Goal: Information Seeking & Learning: Learn about a topic

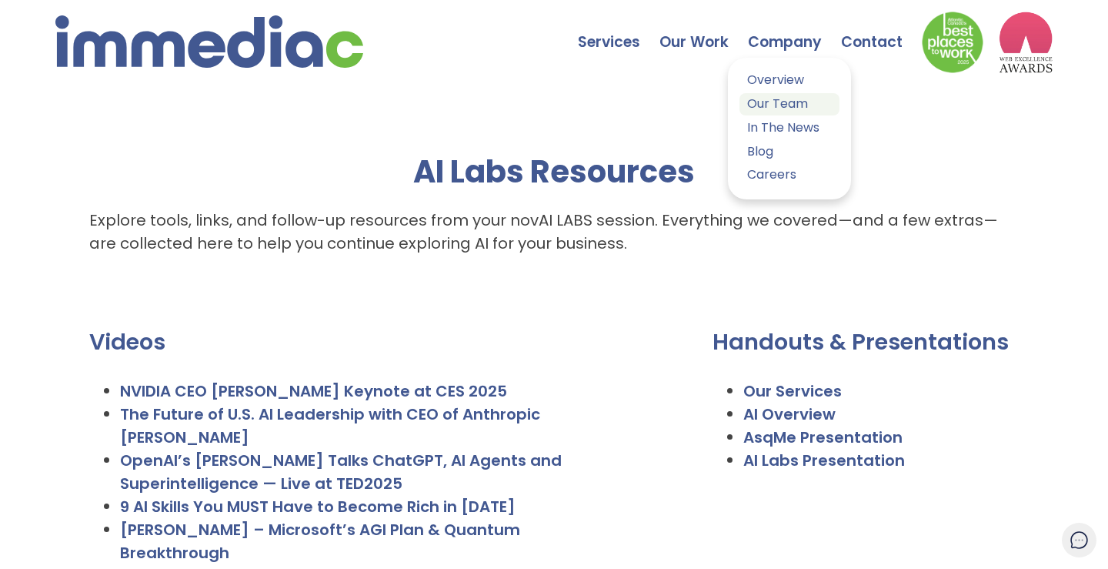
click at [772, 104] on link "Our Team" at bounding box center [790, 104] width 100 height 22
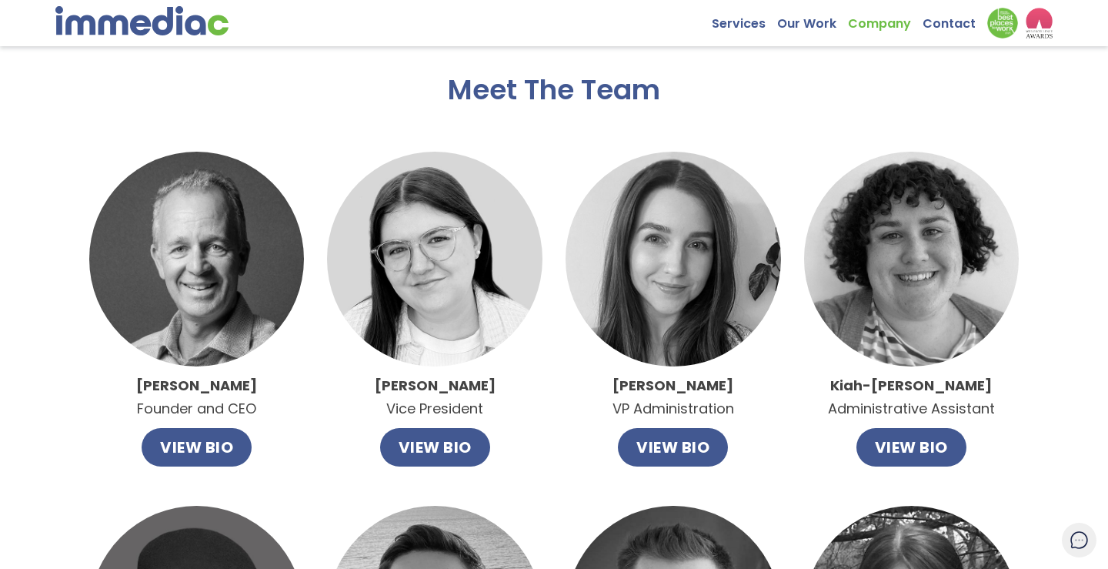
scroll to position [1, 0]
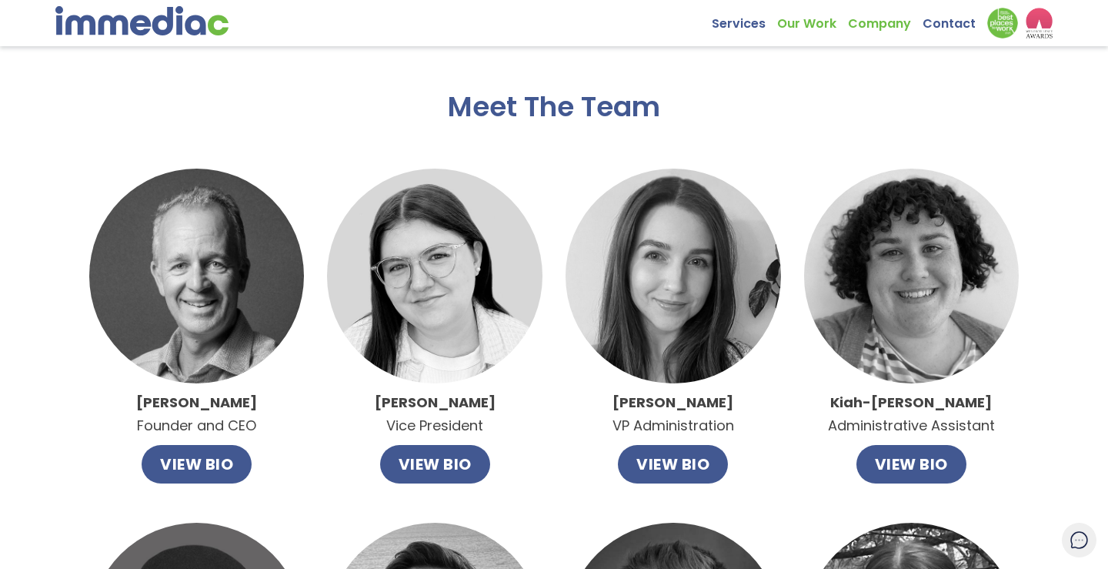
click at [815, 19] on link "Our Work" at bounding box center [812, 20] width 71 height 24
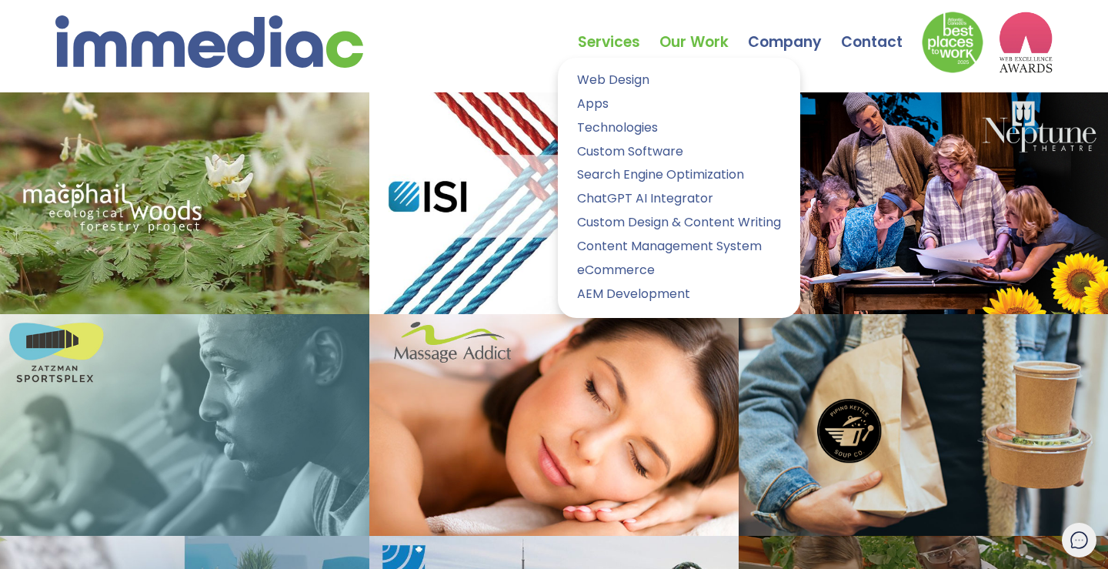
click at [632, 42] on link "Services" at bounding box center [619, 31] width 82 height 54
click at [694, 41] on link "Our Work" at bounding box center [704, 31] width 89 height 54
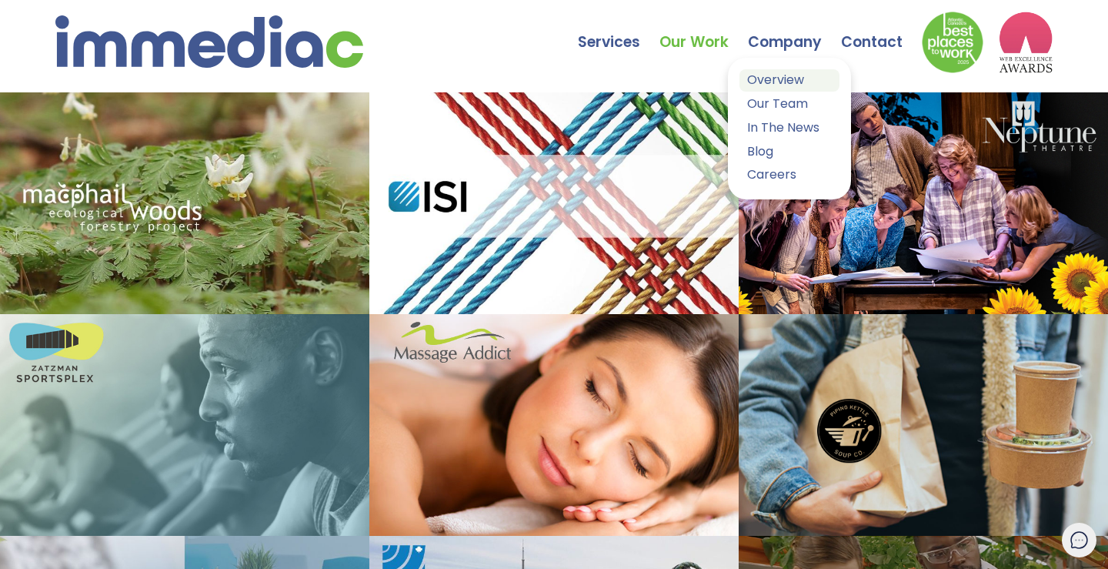
click at [764, 82] on link "Overview" at bounding box center [790, 80] width 100 height 22
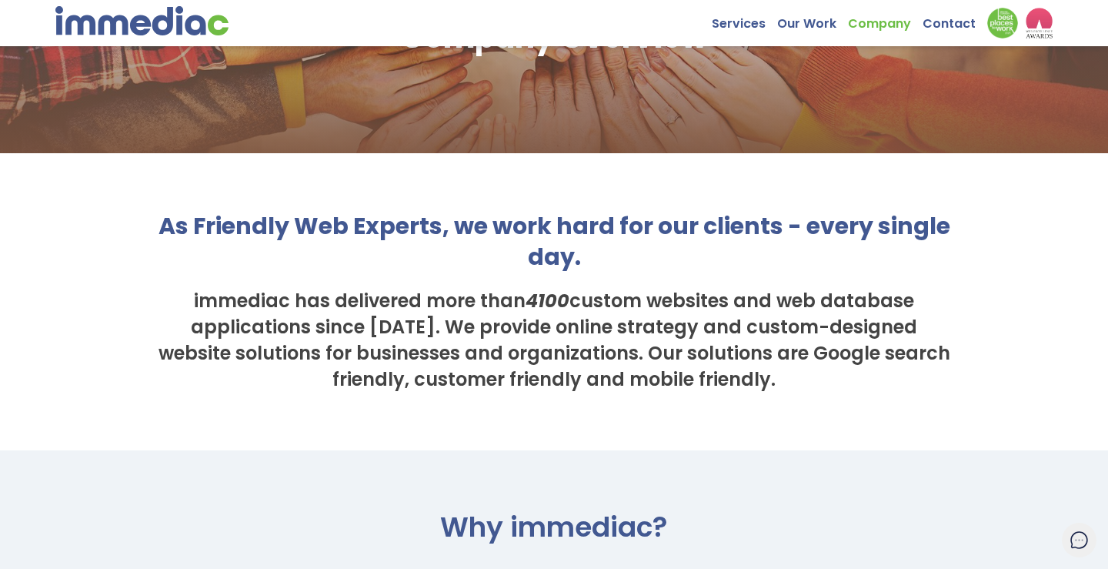
scroll to position [131, 0]
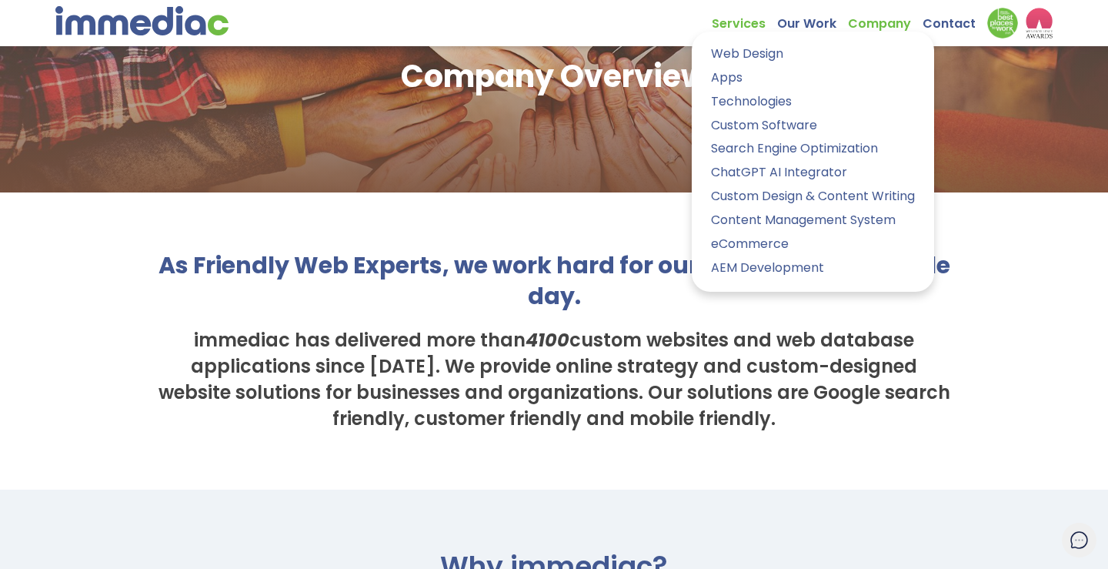
click at [747, 24] on link "Services" at bounding box center [744, 20] width 65 height 24
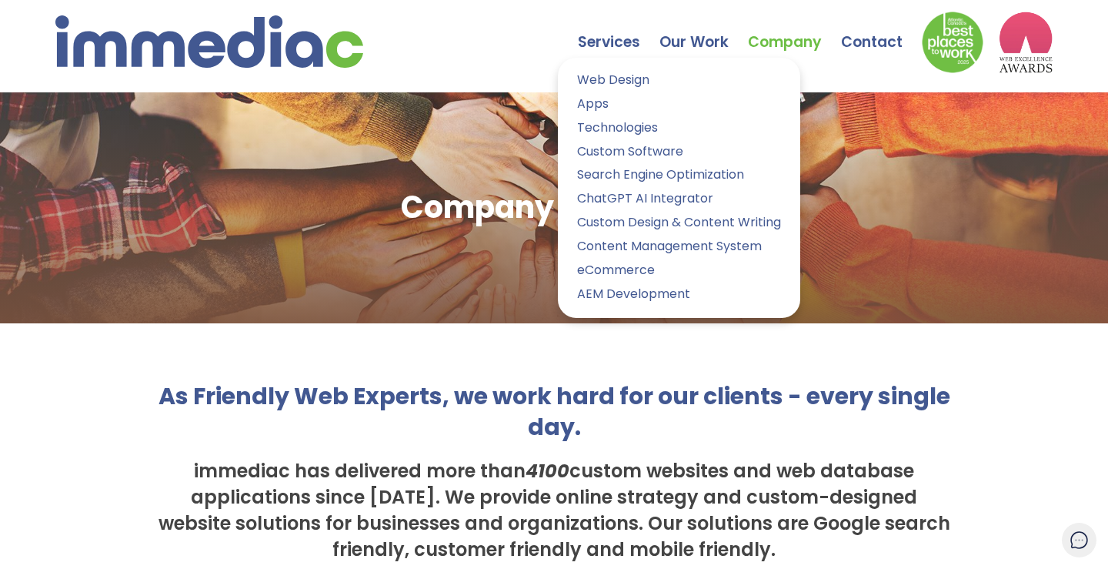
click at [525, 30] on div "Services Web Design Apps Technologies Custom Software Search Engine Optimizatio…" at bounding box center [554, 36] width 998 height 73
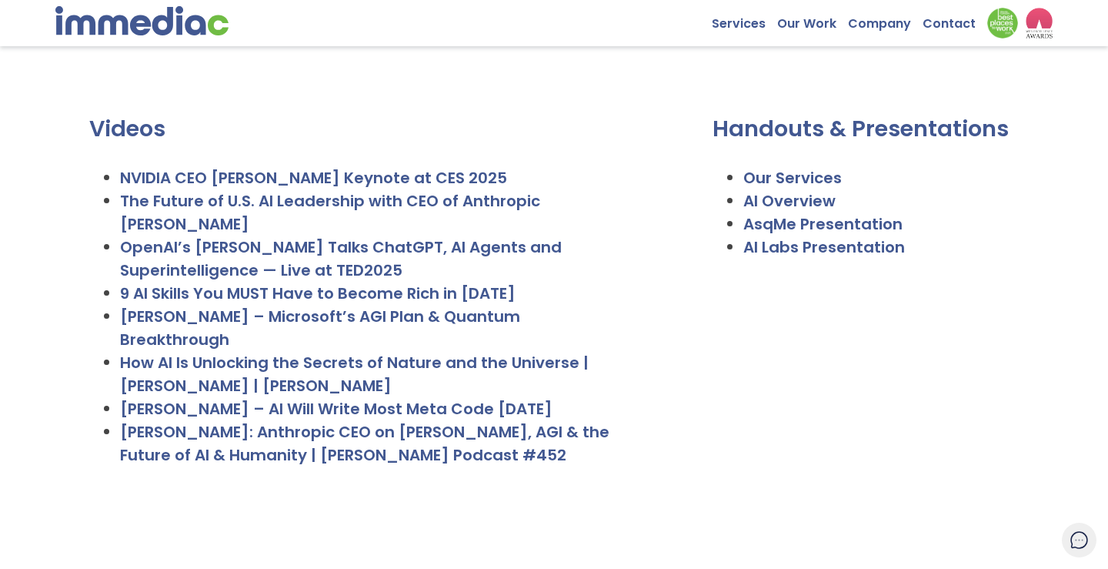
scroll to position [201, 0]
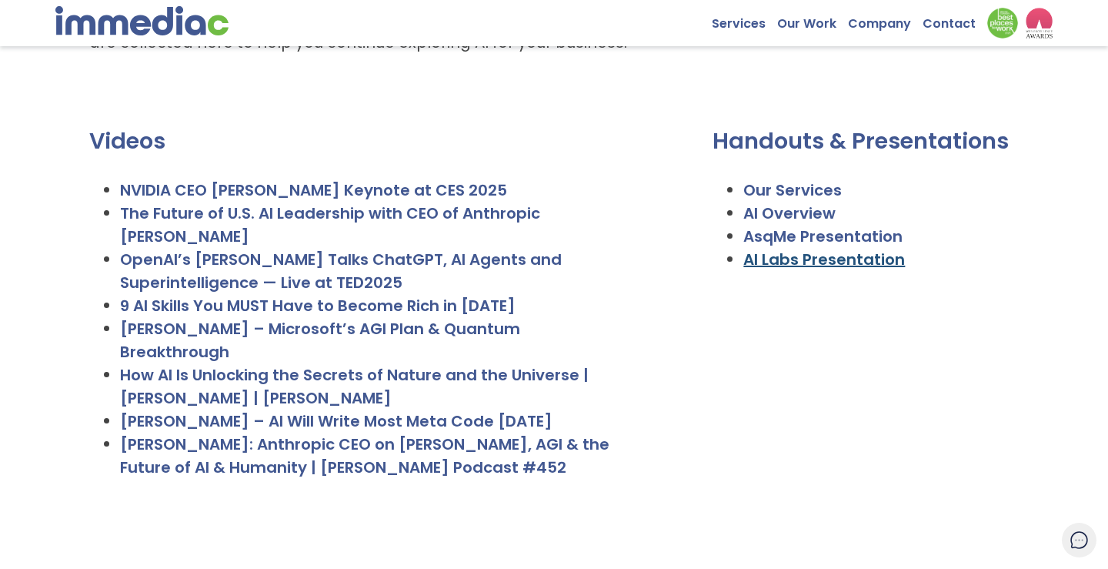
click at [793, 261] on link "AI Labs Presentation" at bounding box center [825, 260] width 162 height 22
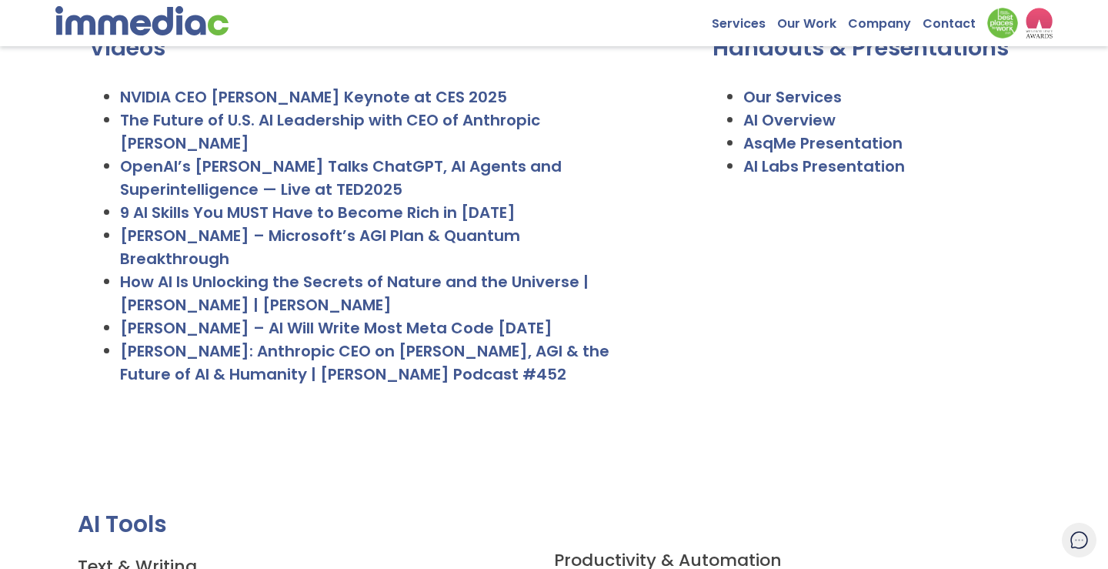
scroll to position [296, 0]
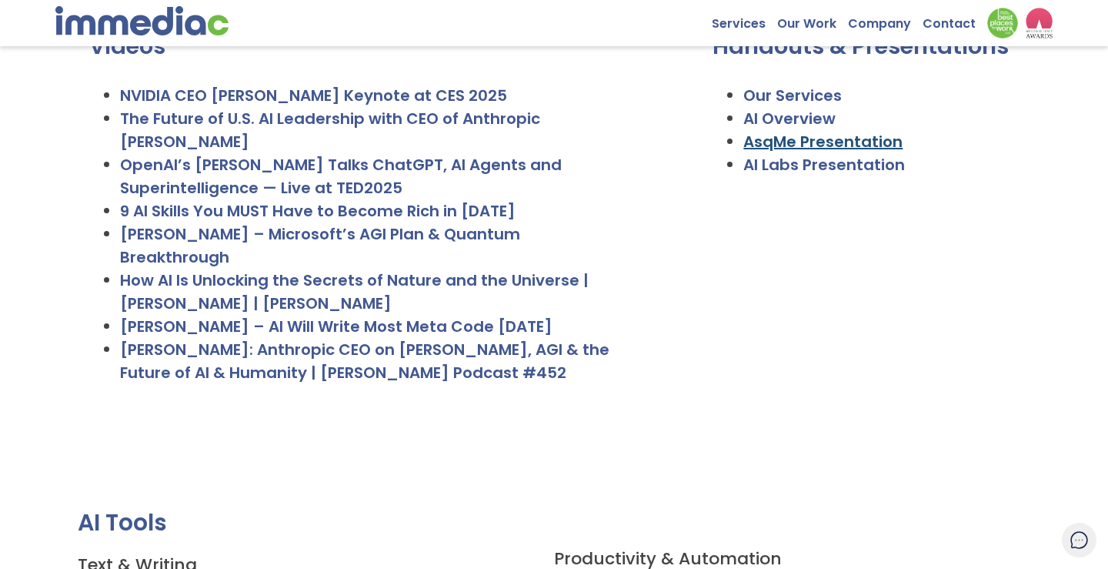
click at [796, 142] on link "AsqMe Presentation" at bounding box center [823, 142] width 159 height 22
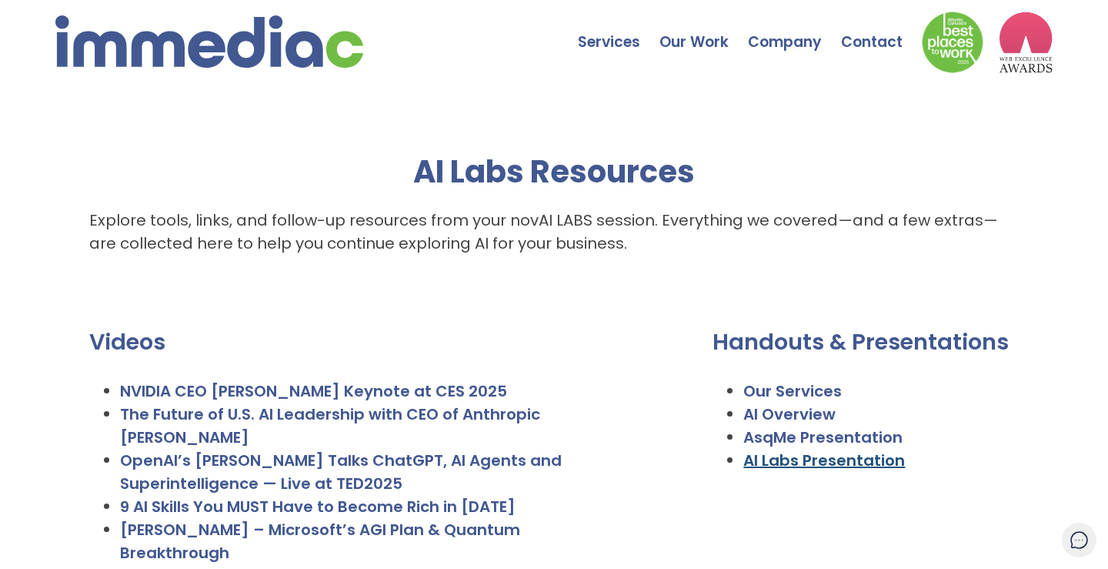
click at [783, 466] on link "AI Labs Presentation" at bounding box center [825, 461] width 162 height 22
